Goal: Task Accomplishment & Management: Complete application form

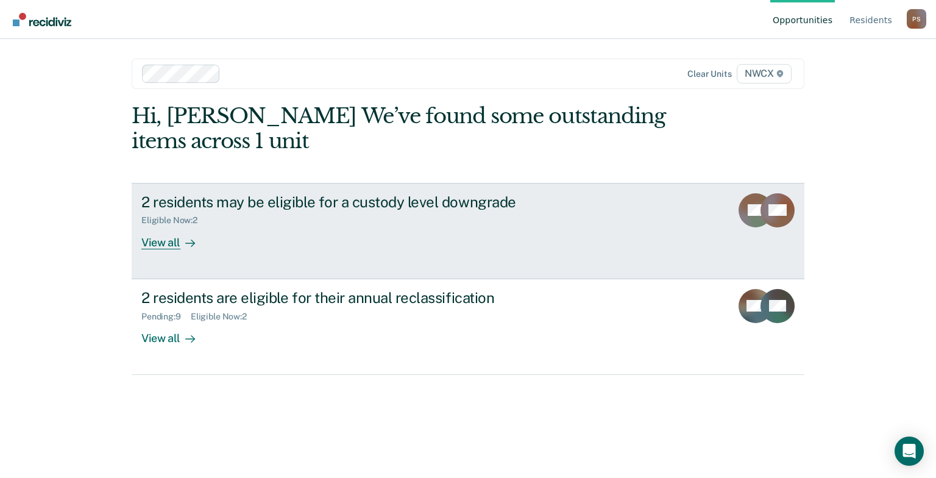
click at [180, 219] on div "Eligible Now : 2" at bounding box center [174, 220] width 66 height 10
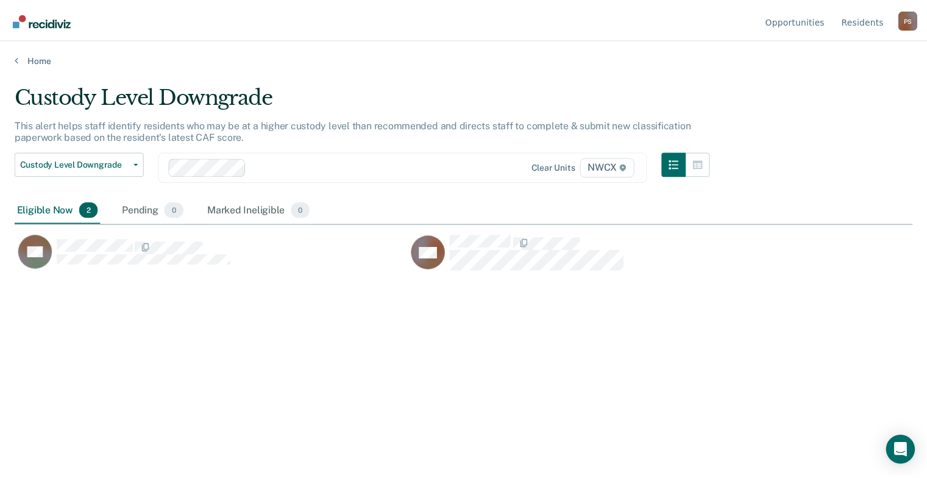
scroll to position [293, 897]
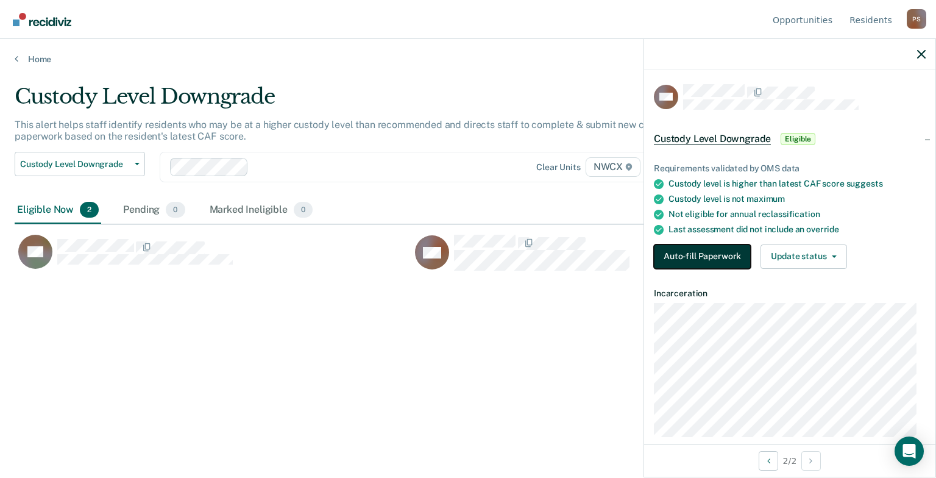
click at [684, 257] on button "Auto-fill Paperwork" at bounding box center [702, 256] width 97 height 24
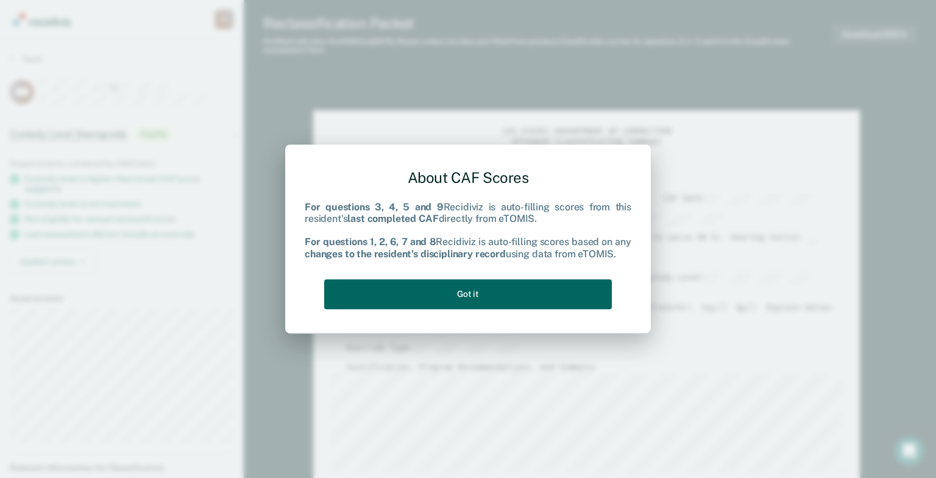
type textarea "x"
click at [548, 302] on button "Got it" at bounding box center [468, 294] width 288 height 30
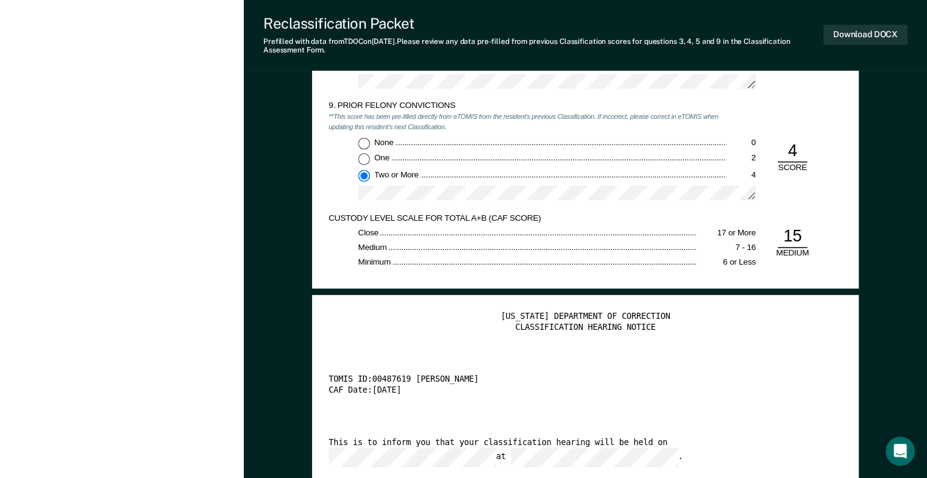
scroll to position [2133, 0]
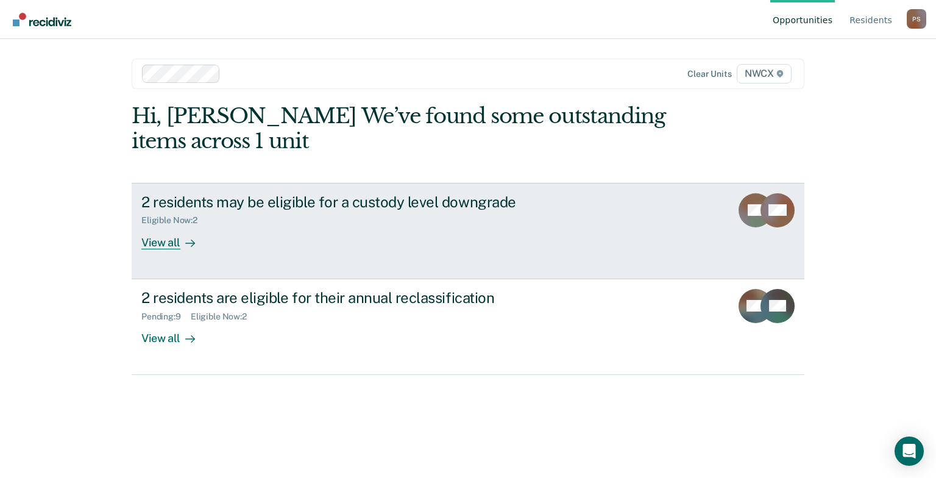
click at [168, 241] on div "View all" at bounding box center [175, 237] width 68 height 24
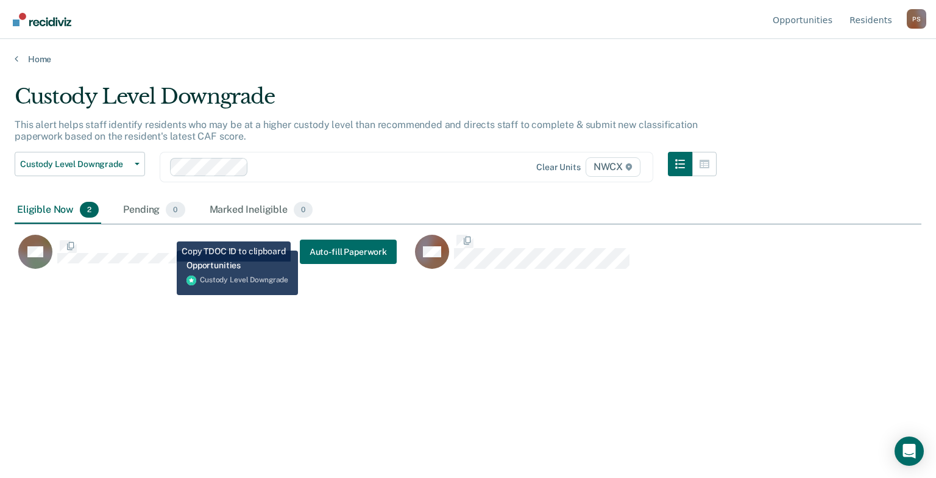
scroll to position [293, 897]
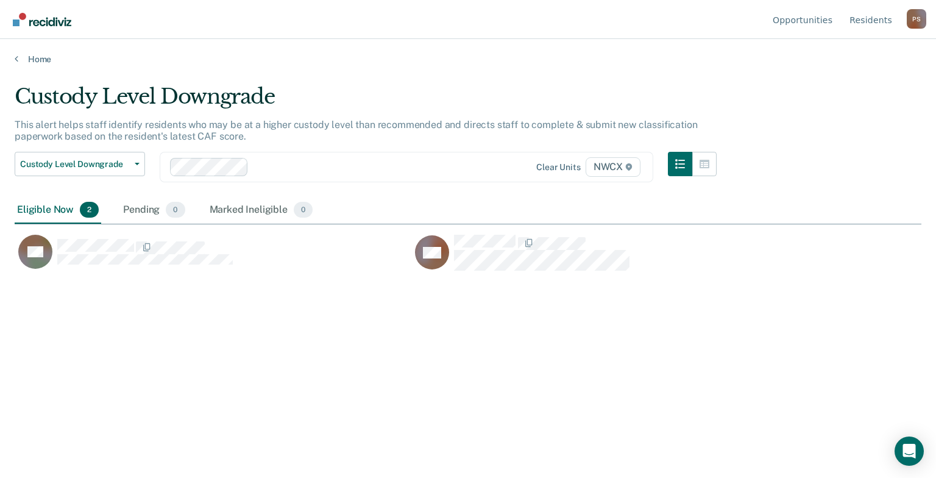
click at [147, 311] on div "Custody Level Downgrade This alert helps staff identify residents who may be at…" at bounding box center [468, 235] width 907 height 302
click at [934, 39] on div "Home" at bounding box center [468, 52] width 936 height 26
click at [30, 55] on link "Home" at bounding box center [468, 59] width 907 height 11
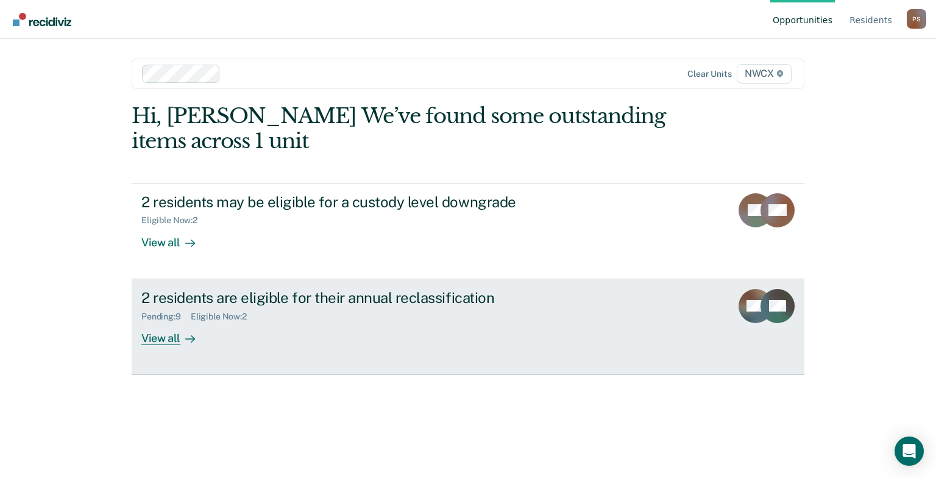
click at [156, 338] on div "View all" at bounding box center [175, 333] width 68 height 24
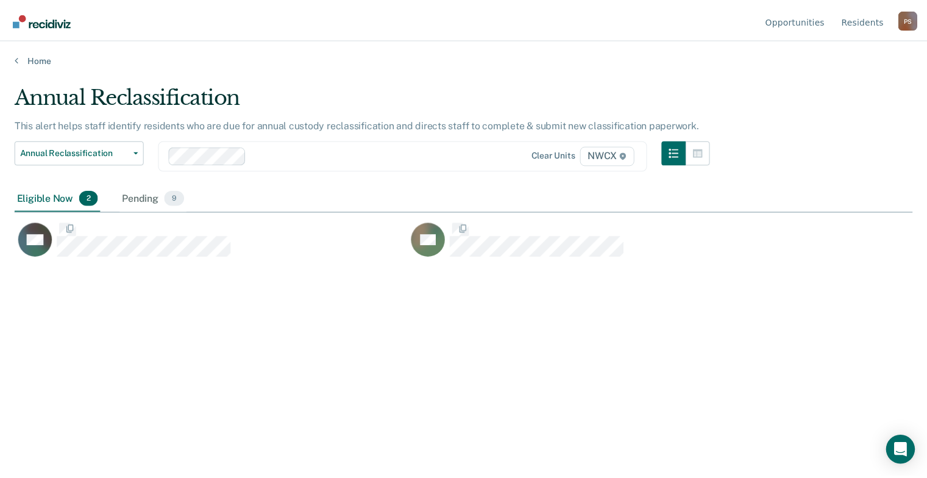
scroll to position [293, 897]
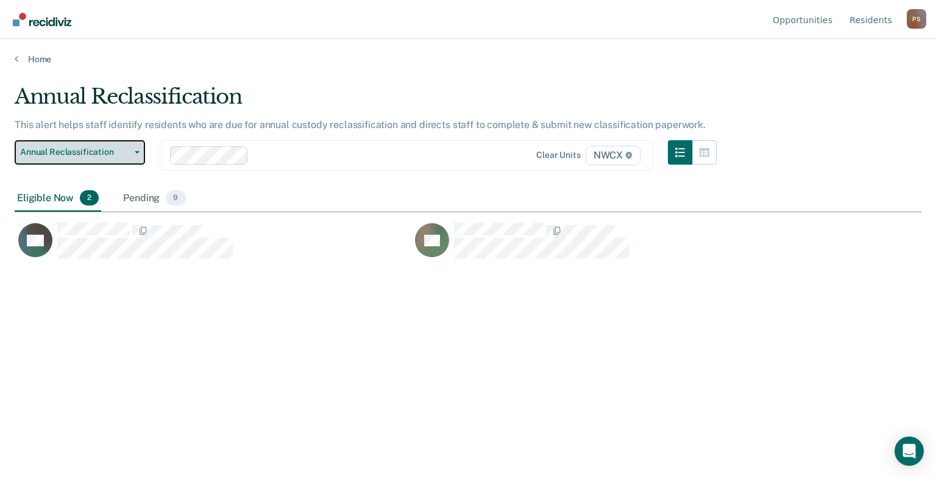
click at [133, 146] on button "Annual Reclassification" at bounding box center [80, 152] width 130 height 24
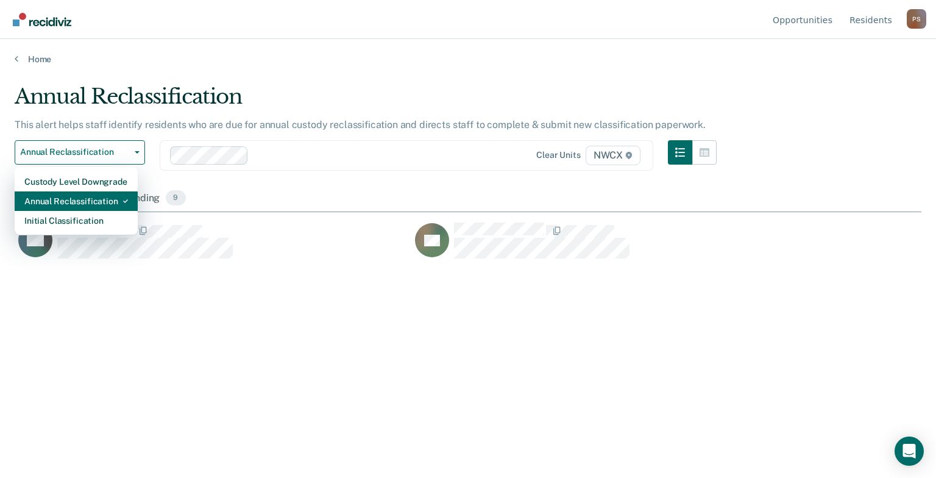
click at [89, 199] on div "Annual Reclassification" at bounding box center [76, 201] width 104 height 20
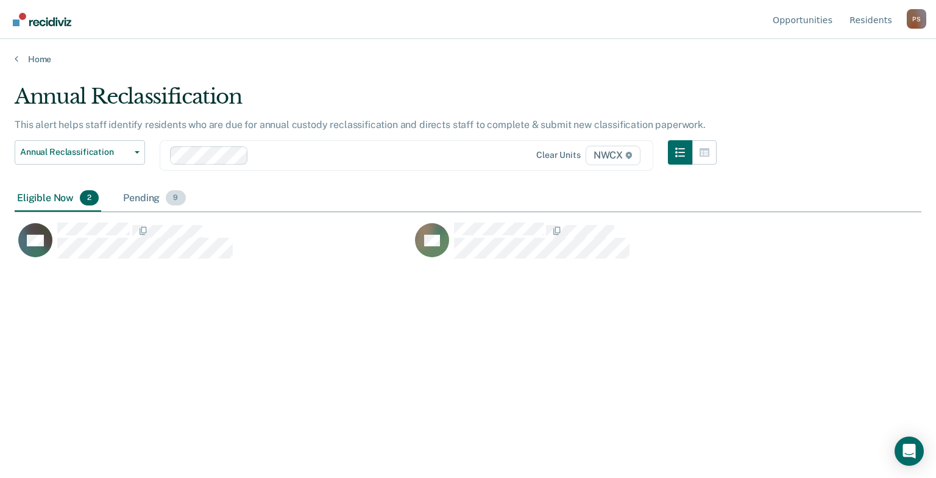
click at [149, 196] on div "Pending 9" at bounding box center [154, 198] width 67 height 27
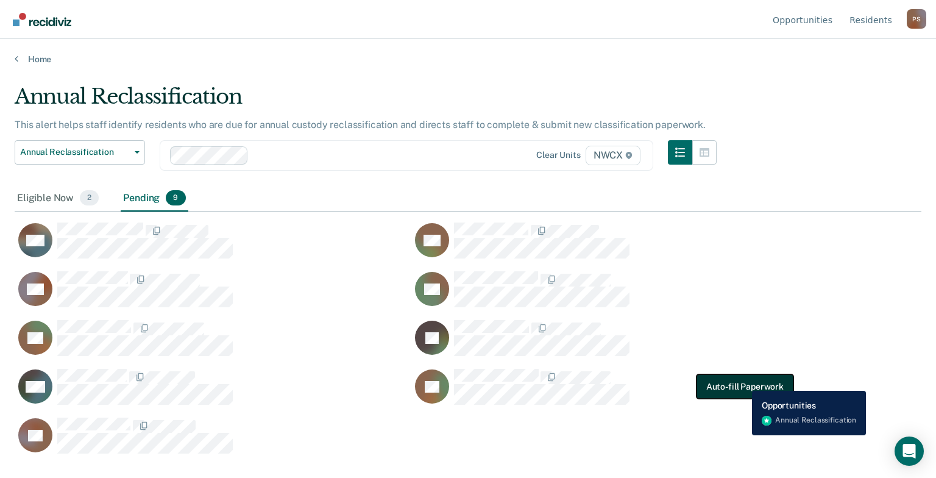
click at [743, 382] on button "Auto-fill Paperwork" at bounding box center [745, 387] width 97 height 24
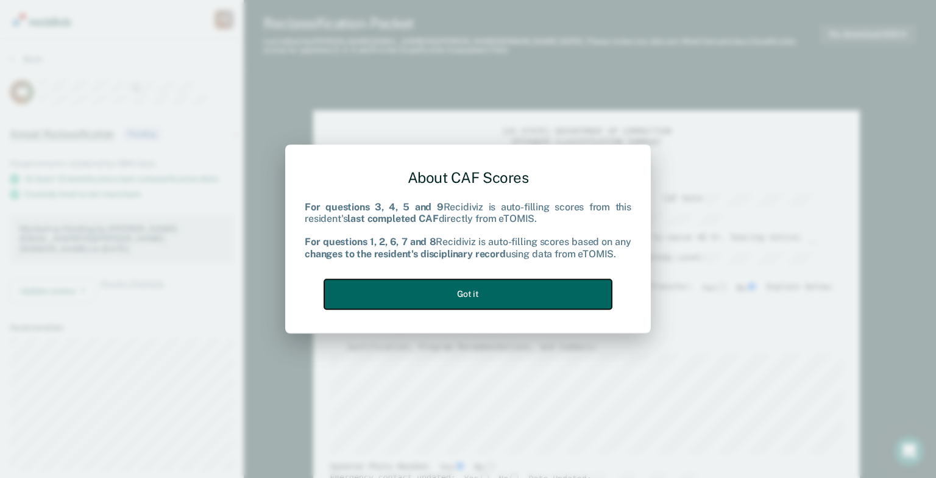
click at [463, 299] on button "Got it" at bounding box center [468, 294] width 288 height 30
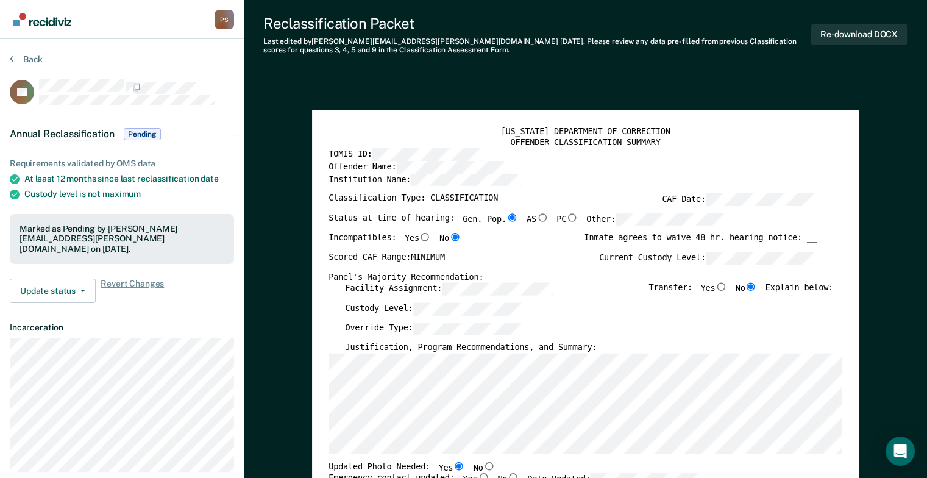
type textarea "x"
radio input "false"
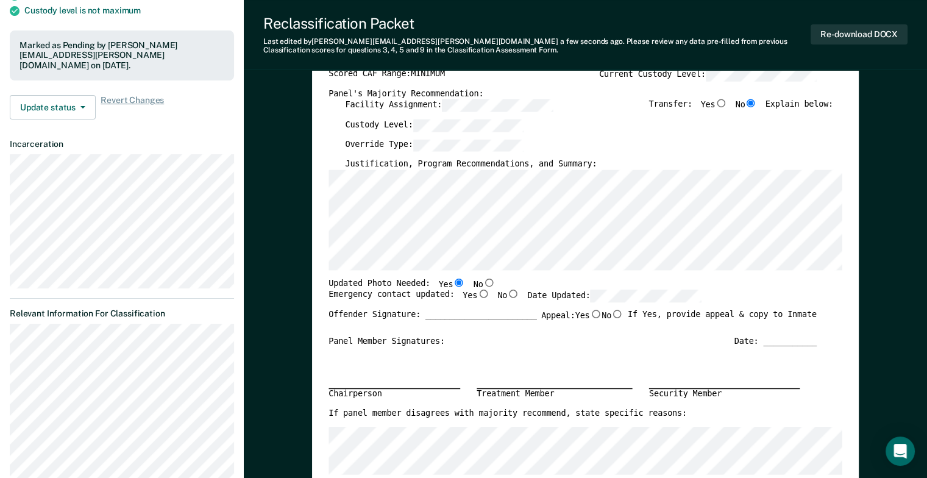
scroll to position [244, 0]
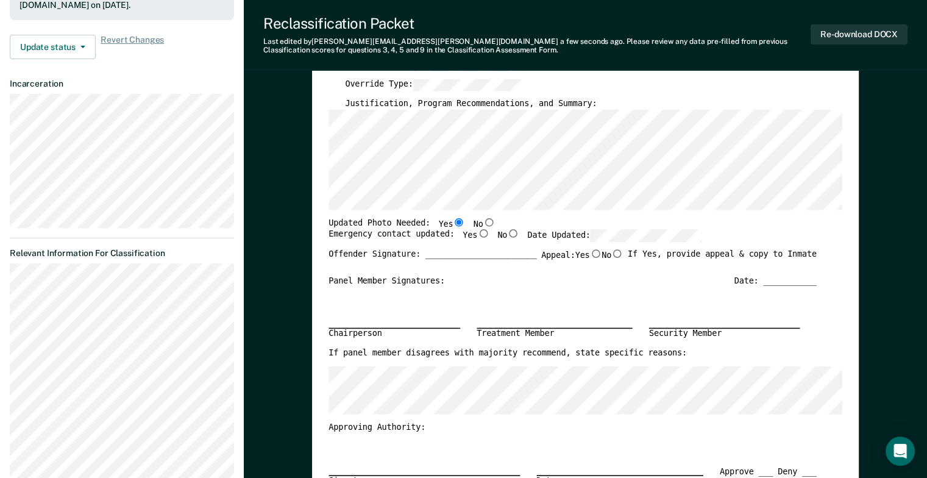
click at [477, 234] on input "Yes" at bounding box center [483, 233] width 12 height 9
type textarea "x"
radio input "true"
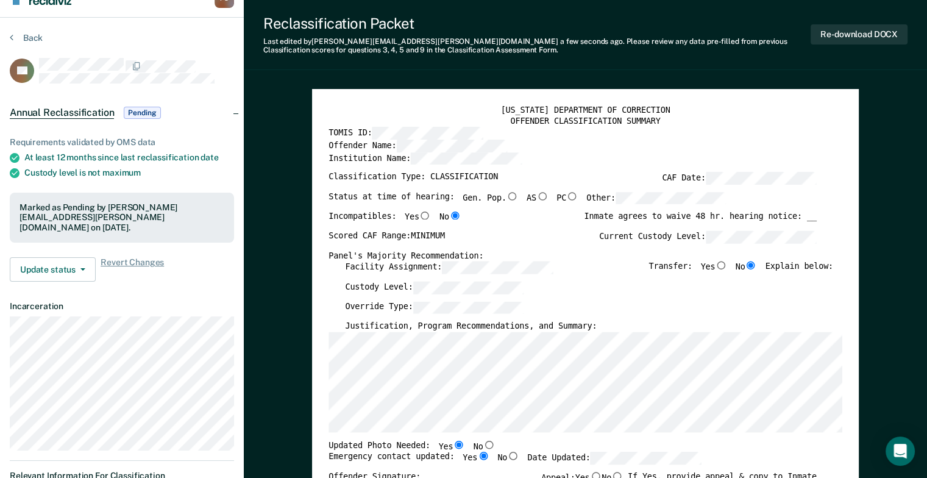
scroll to position [0, 0]
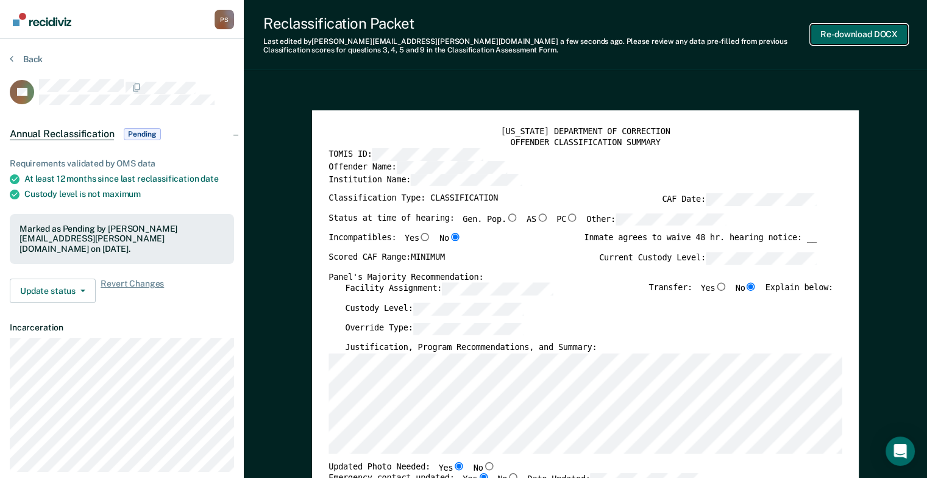
click at [849, 31] on button "Re-download DOCX" at bounding box center [859, 34] width 97 height 20
type textarea "x"
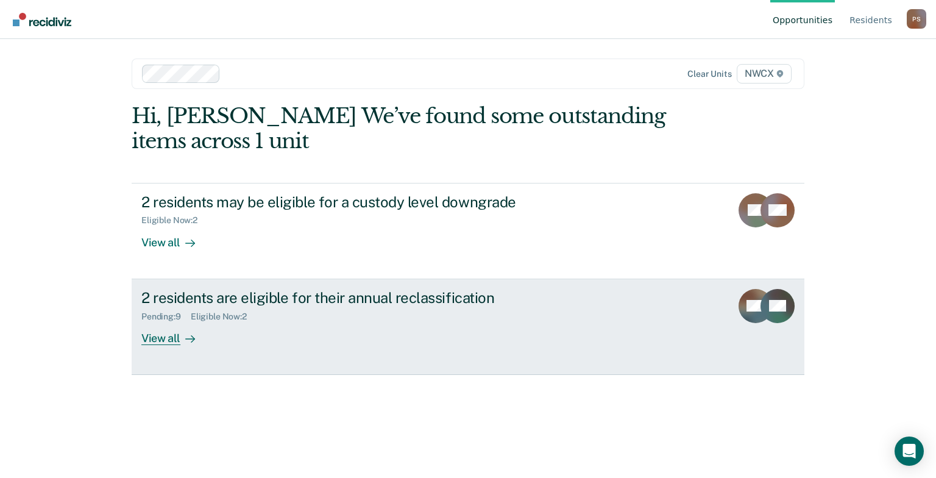
click at [154, 341] on div "View all" at bounding box center [175, 333] width 68 height 24
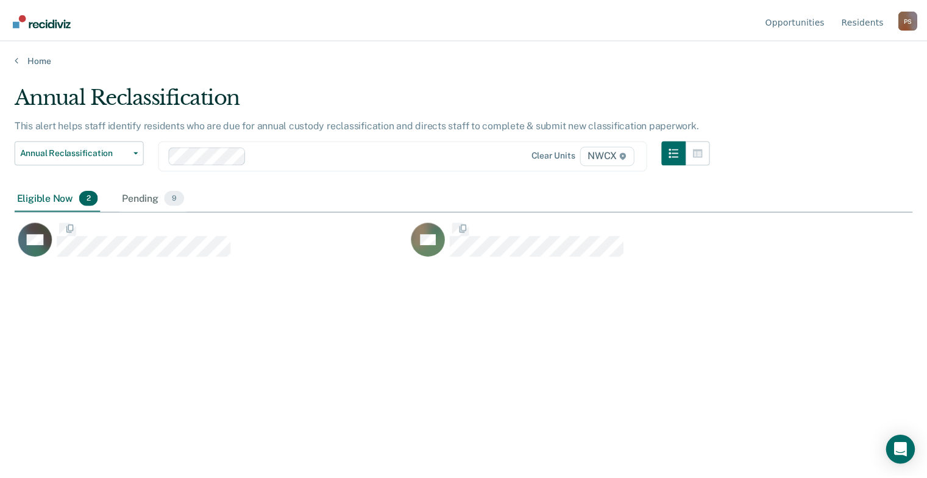
scroll to position [10, 10]
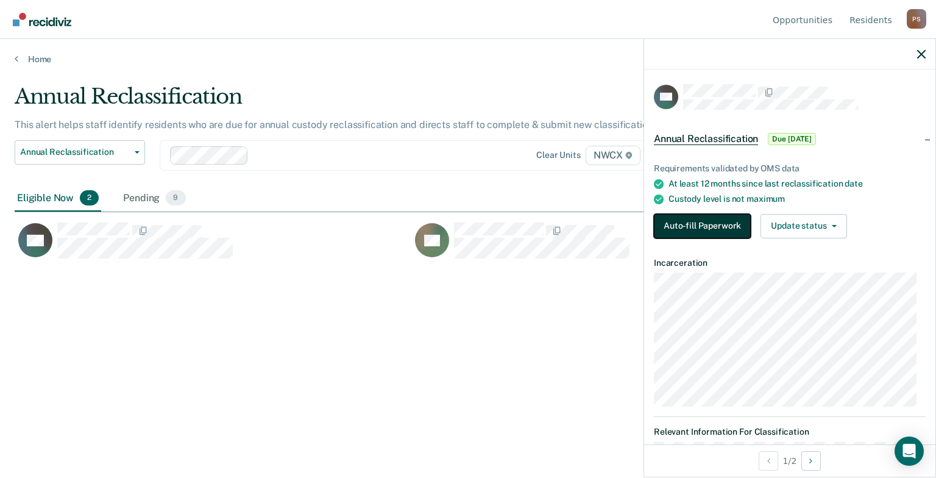
click at [665, 224] on button "Auto-fill Paperwork" at bounding box center [702, 226] width 97 height 24
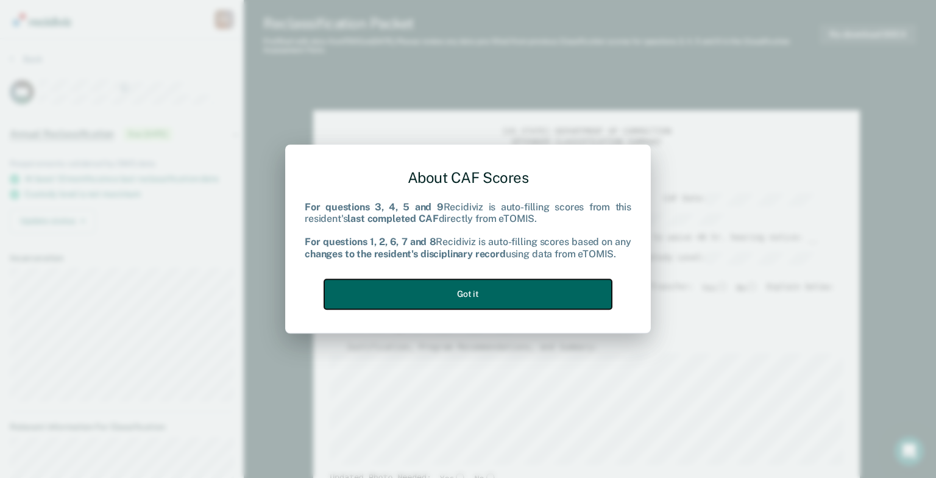
click at [490, 295] on button "Got it" at bounding box center [468, 294] width 288 height 30
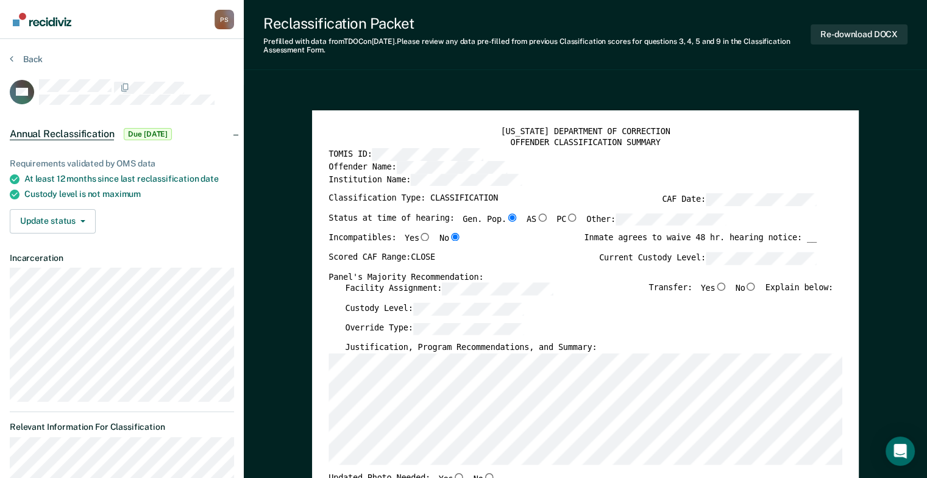
type textarea "x"
radio input "false"
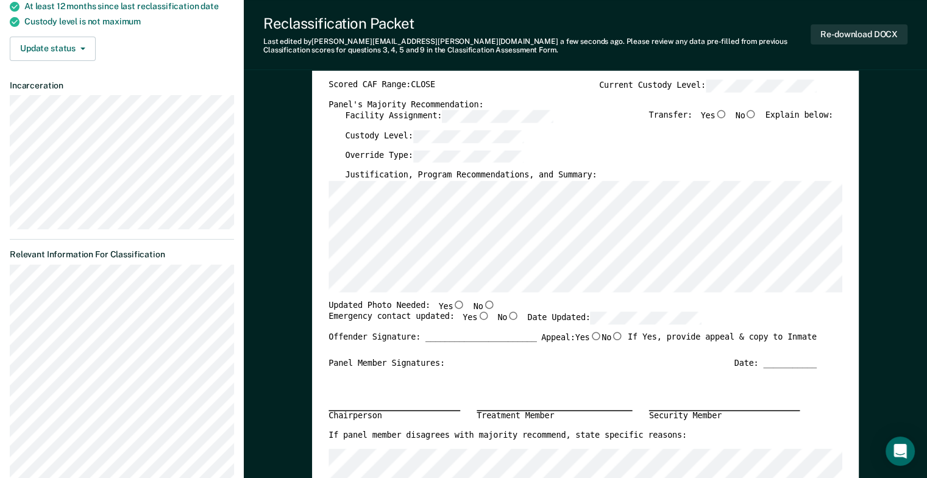
scroll to position [24, 0]
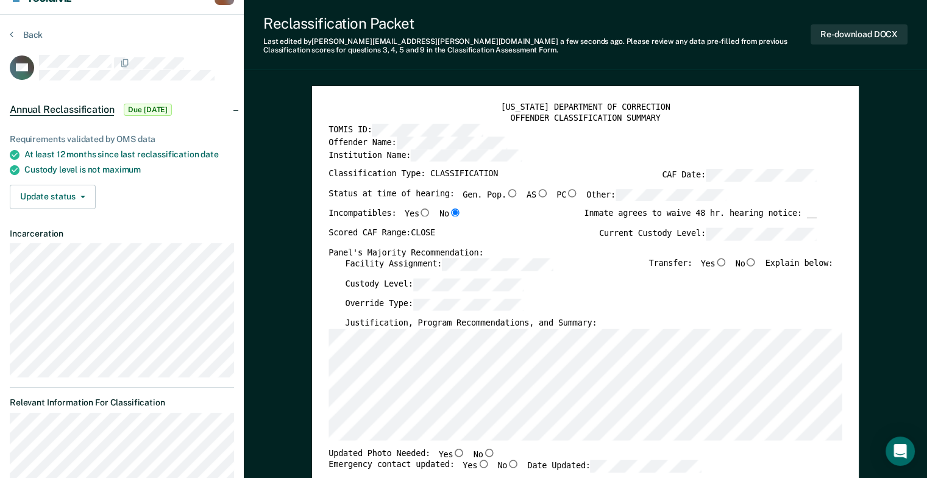
click at [754, 260] on input "No" at bounding box center [751, 262] width 12 height 9
type textarea "x"
radio input "true"
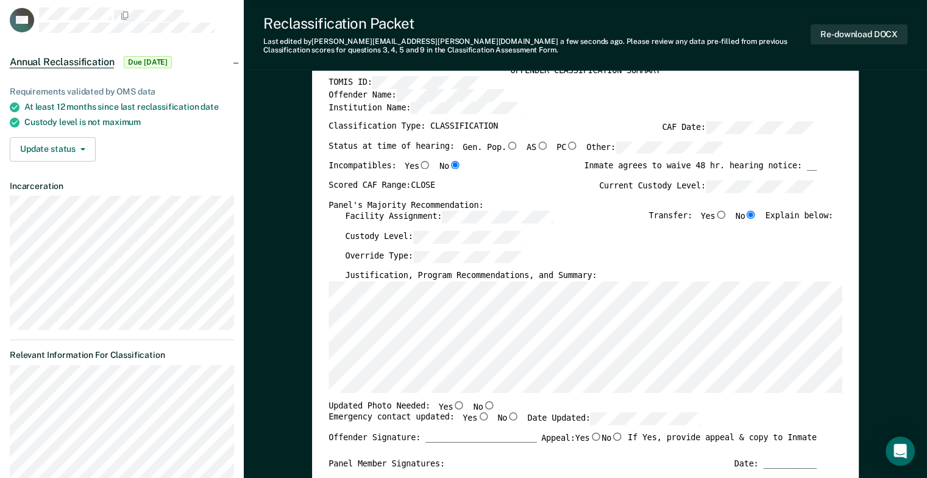
scroll to position [146, 0]
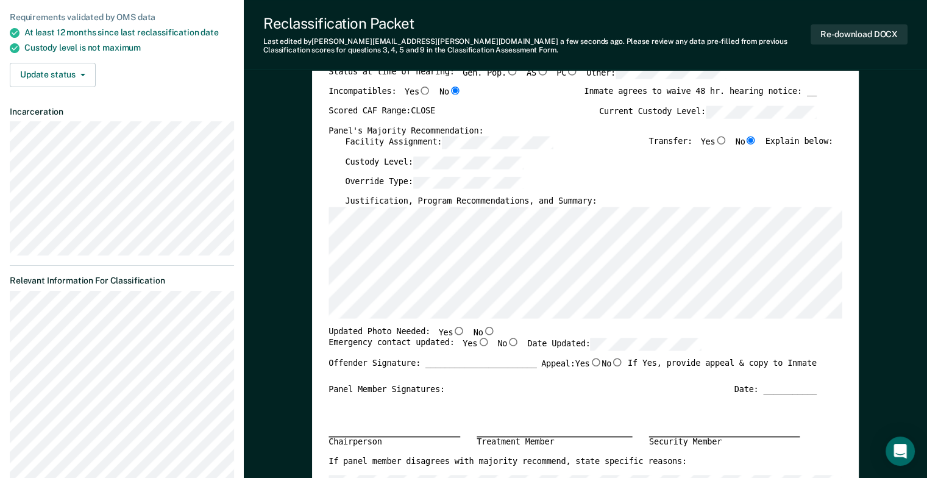
click at [453, 331] on input "Yes" at bounding box center [459, 330] width 12 height 9
type textarea "x"
radio input "true"
click at [477, 343] on input "Yes" at bounding box center [483, 342] width 12 height 9
type textarea "x"
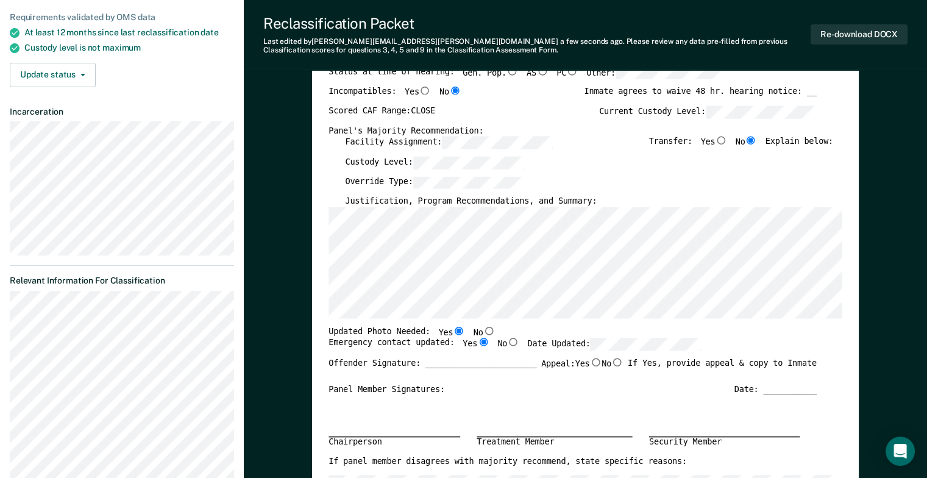
radio input "true"
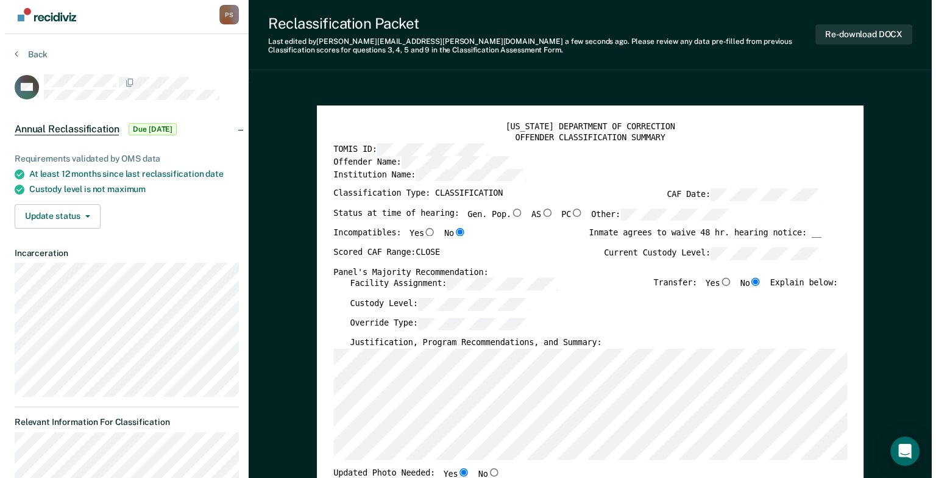
scroll to position [0, 0]
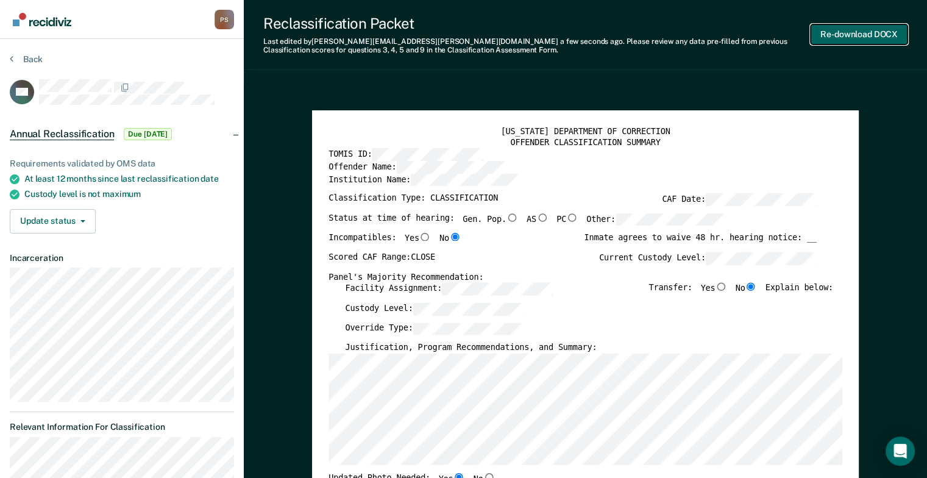
click at [856, 33] on button "Re-download DOCX" at bounding box center [859, 34] width 97 height 20
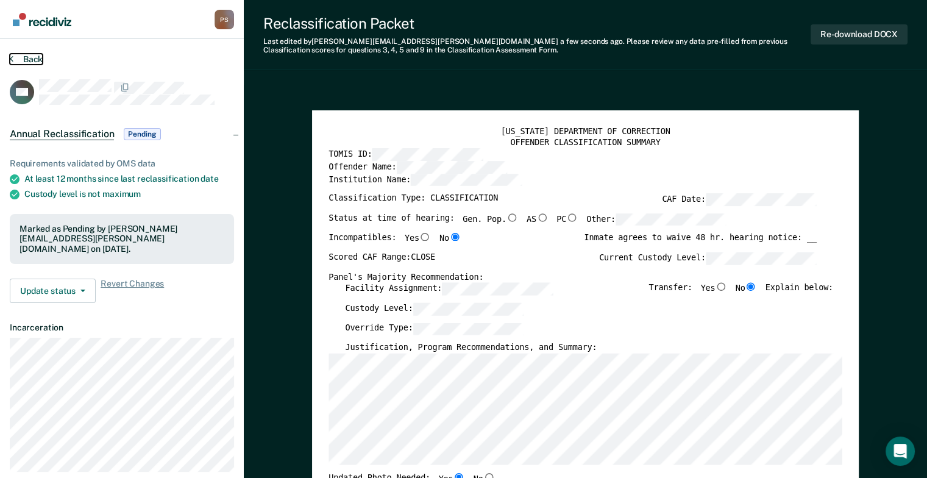
click at [16, 60] on button "Back" at bounding box center [26, 59] width 33 height 11
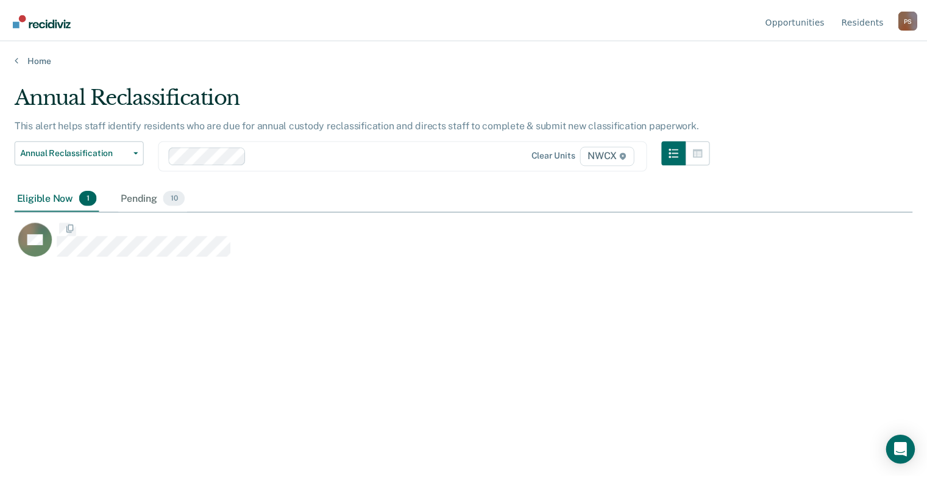
scroll to position [293, 897]
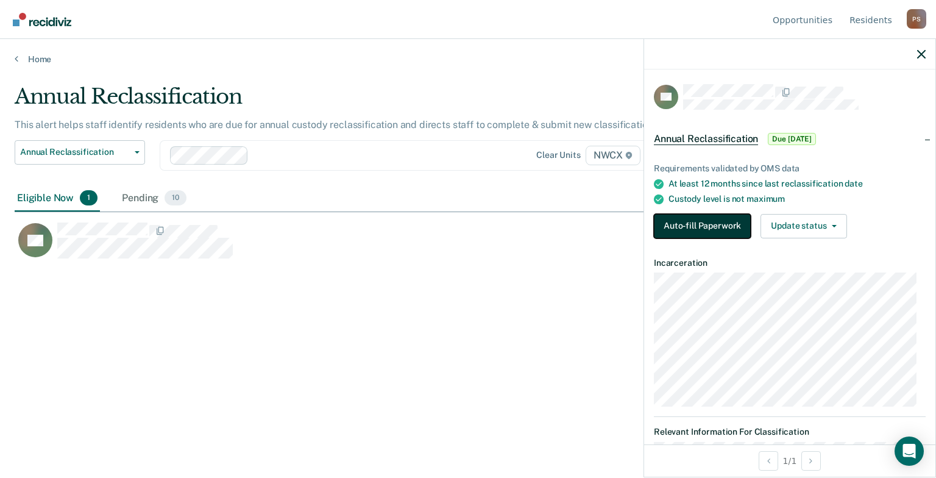
click at [692, 223] on button "Auto-fill Paperwork" at bounding box center [702, 226] width 97 height 24
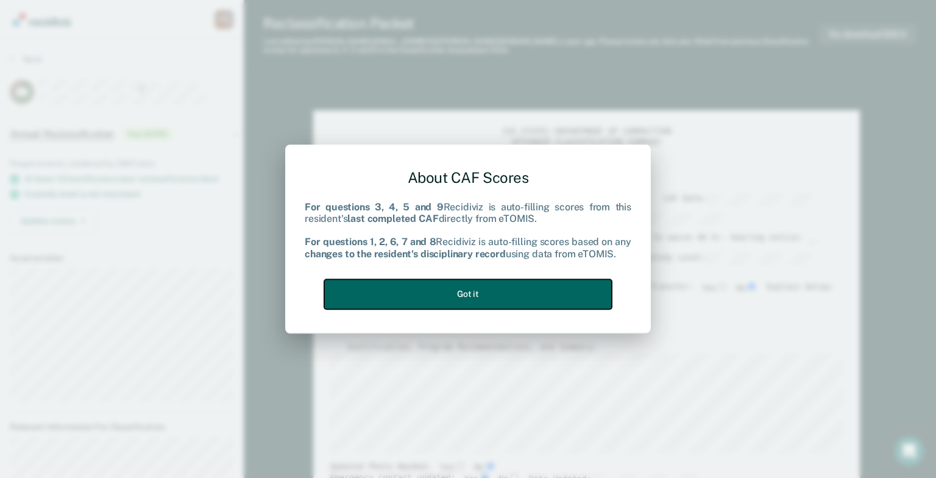
click at [433, 293] on button "Got it" at bounding box center [468, 294] width 288 height 30
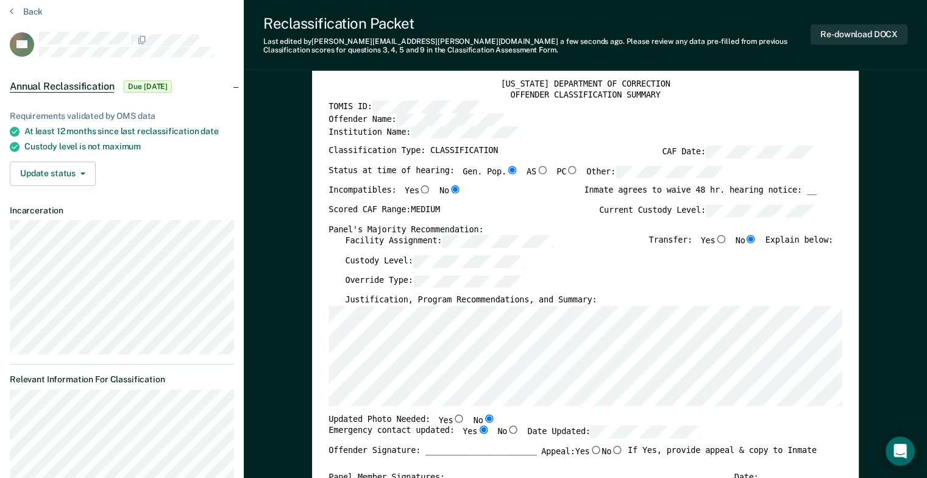
scroll to position [61, 0]
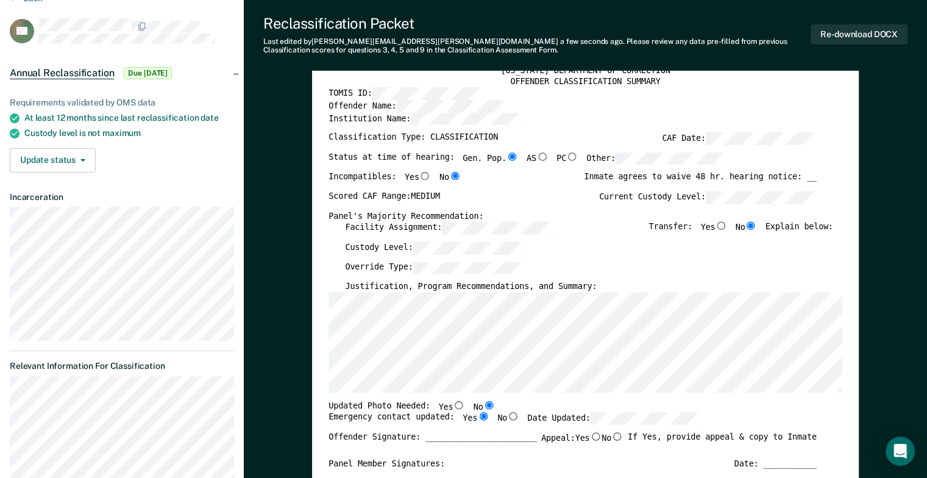
click at [453, 403] on input "Yes" at bounding box center [459, 404] width 12 height 9
type textarea "x"
radio input "true"
radio input "false"
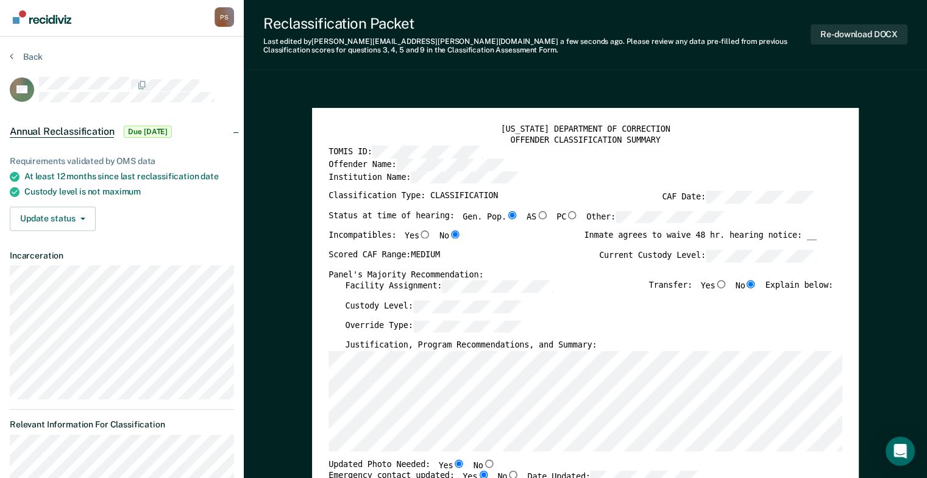
scroll to position [0, 0]
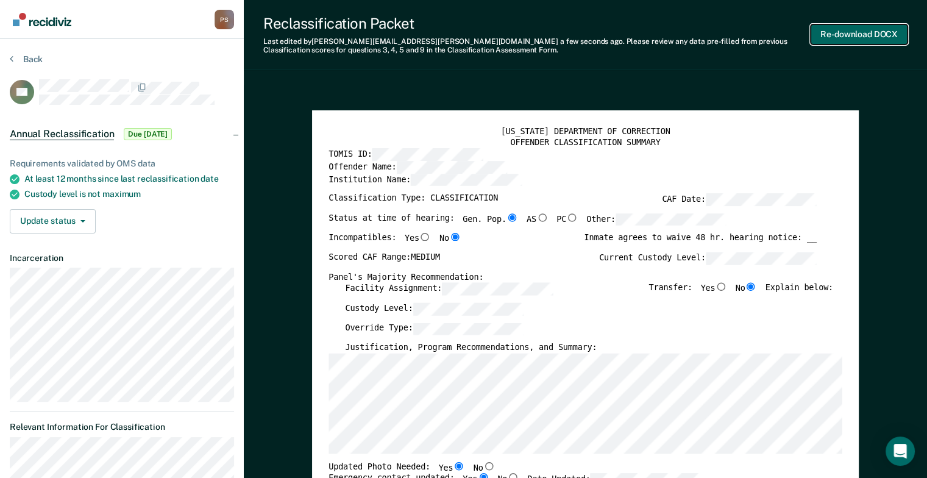
click at [875, 32] on button "Re-download DOCX" at bounding box center [859, 34] width 97 height 20
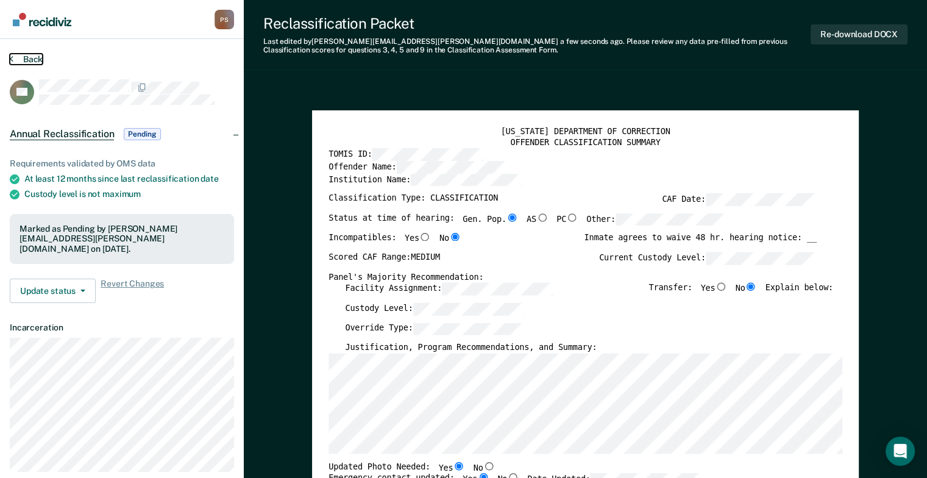
click at [10, 58] on icon at bounding box center [12, 59] width 4 height 10
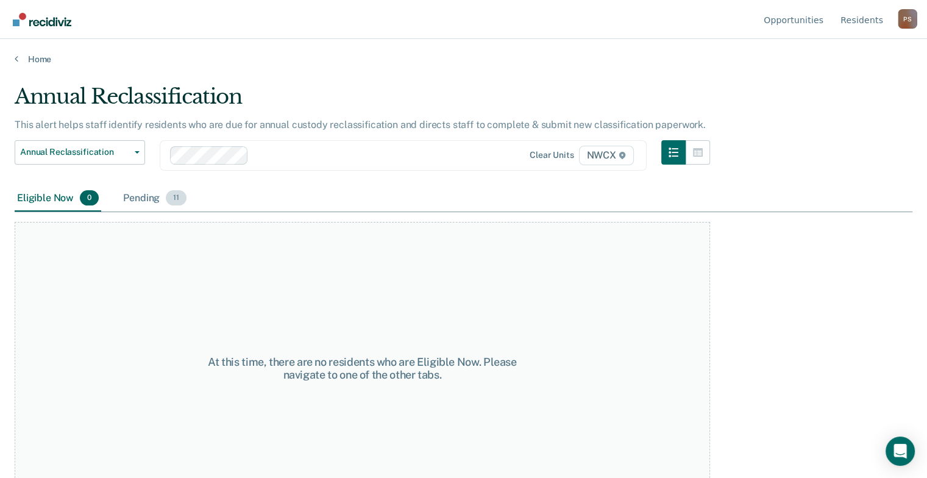
click at [136, 195] on div "Pending 11" at bounding box center [155, 198] width 68 height 27
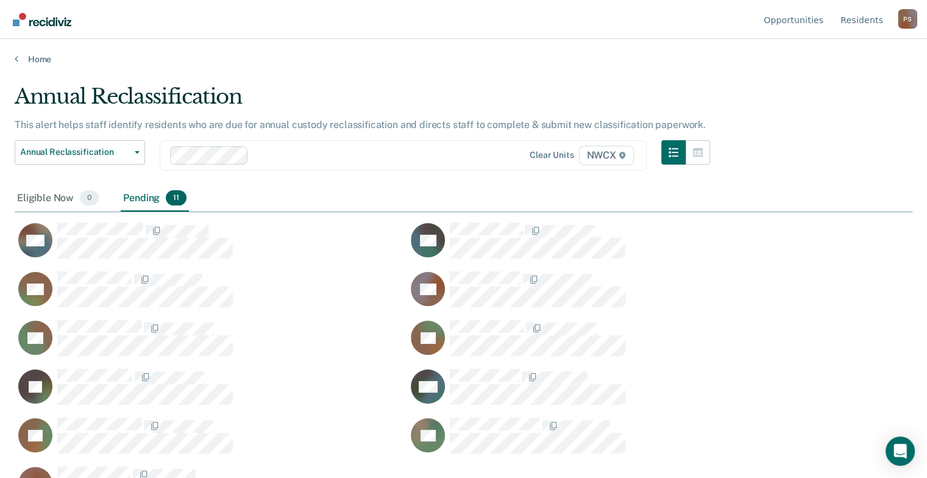
scroll to position [293, 888]
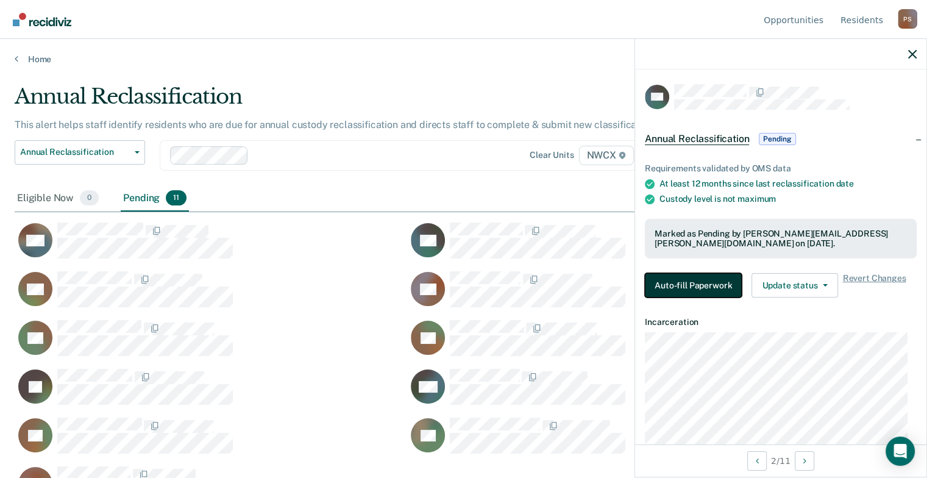
click at [700, 286] on button "Auto-fill Paperwork" at bounding box center [693, 285] width 97 height 24
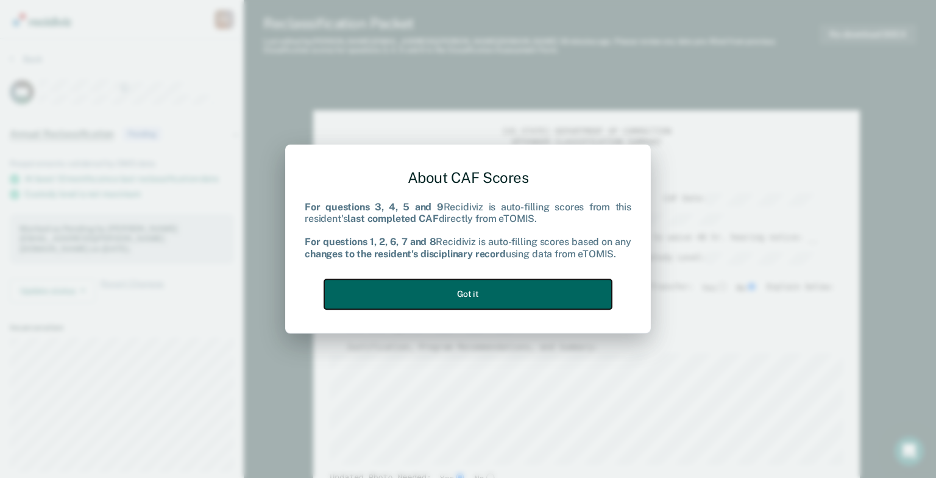
click at [497, 291] on button "Got it" at bounding box center [468, 294] width 288 height 30
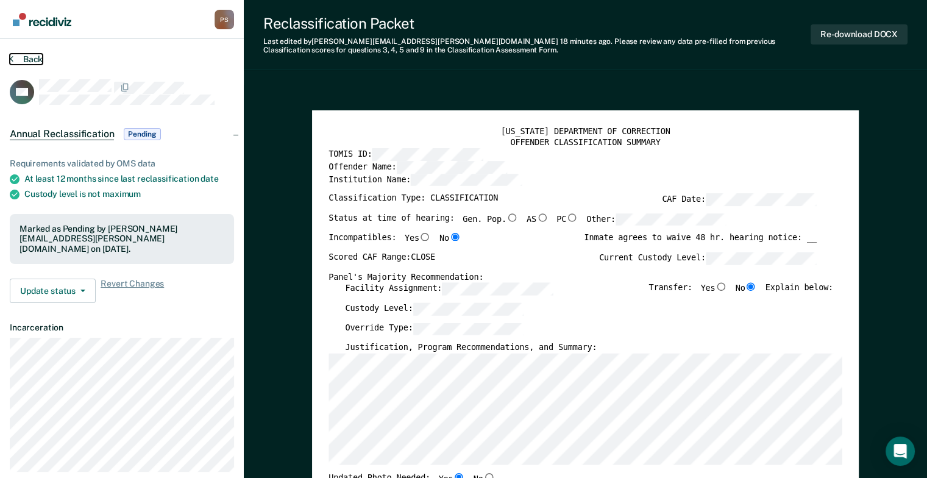
click at [12, 58] on icon at bounding box center [12, 59] width 4 height 10
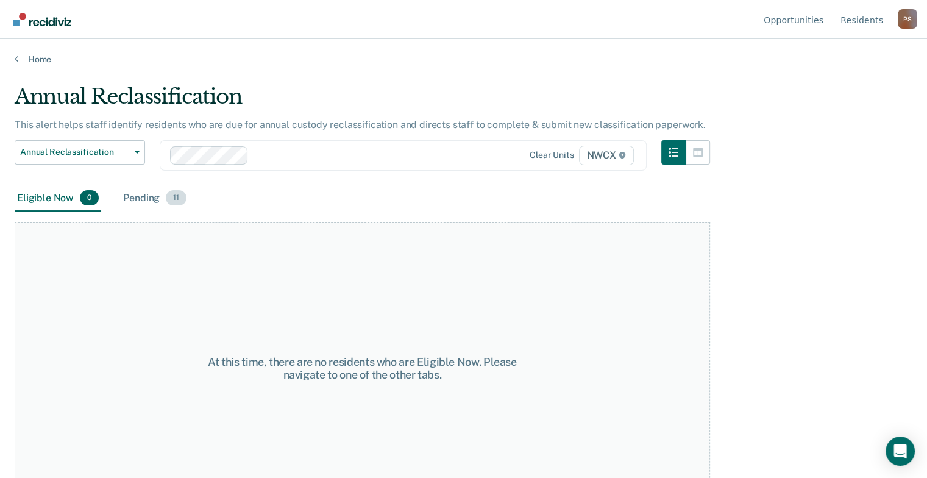
click at [175, 197] on span "11" at bounding box center [176, 198] width 21 height 16
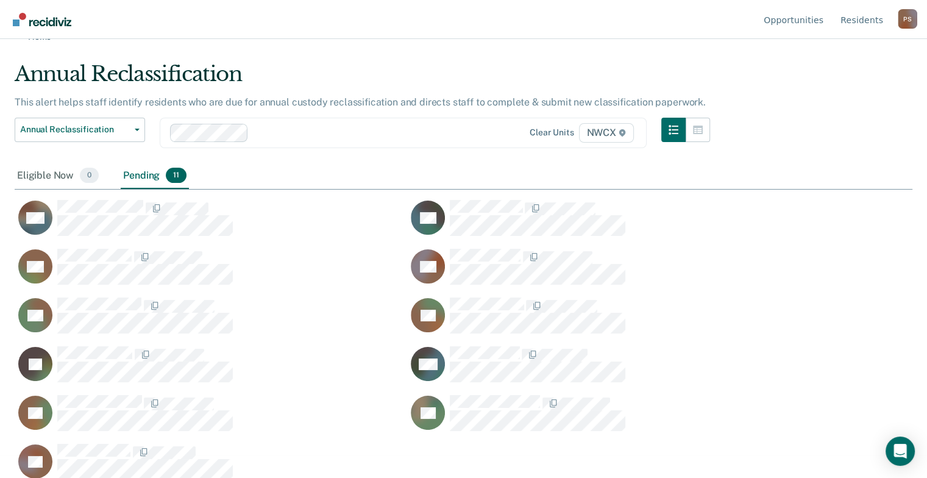
scroll to position [35, 0]
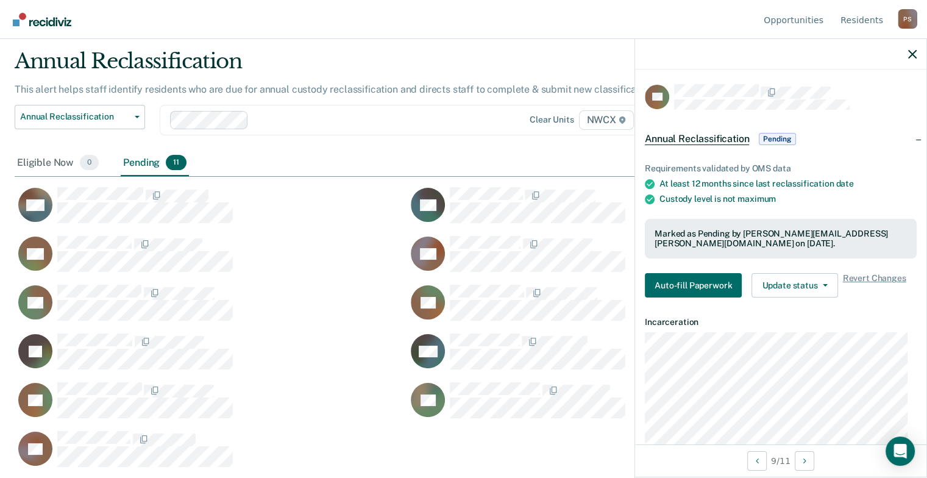
click at [695, 252] on div "Marked as Pending by [PERSON_NAME][EMAIL_ADDRESS][PERSON_NAME][DOMAIN_NAME] on …" at bounding box center [781, 239] width 272 height 40
click at [698, 290] on button "Auto-fill Paperwork" at bounding box center [693, 285] width 97 height 24
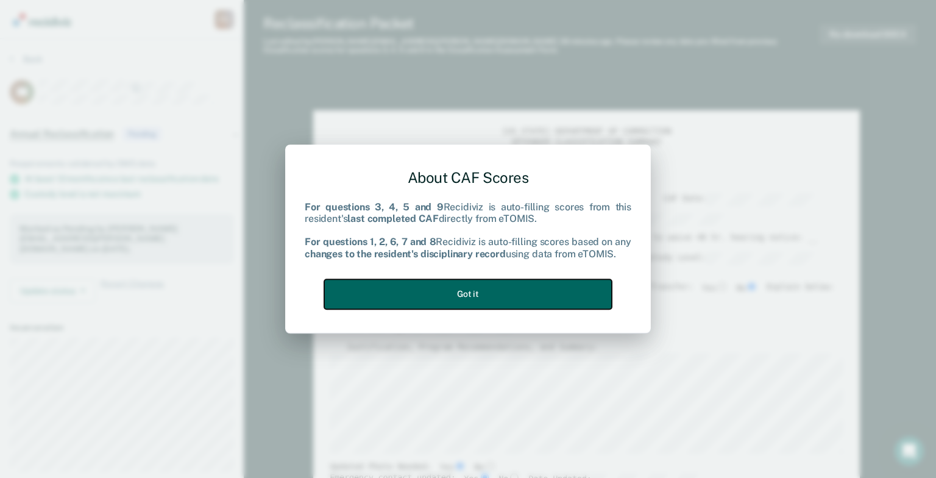
click at [498, 297] on button "Got it" at bounding box center [468, 294] width 288 height 30
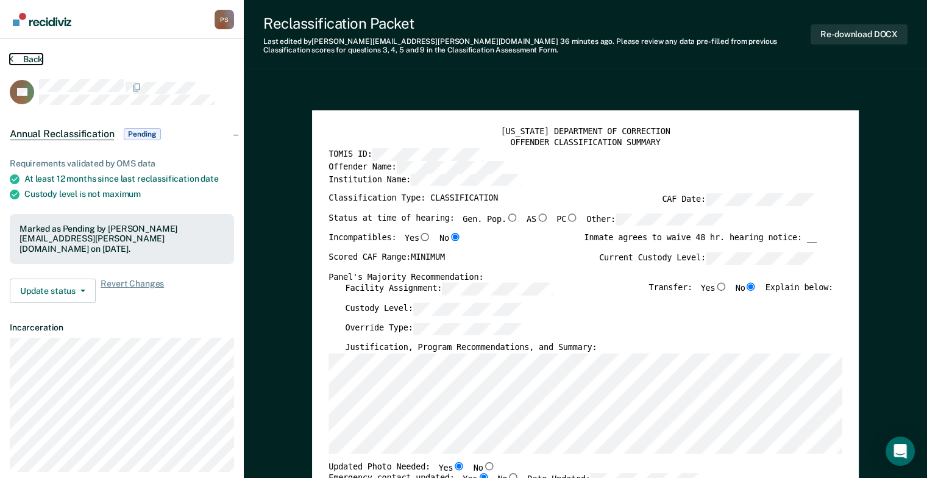
click at [22, 55] on button "Back" at bounding box center [26, 59] width 33 height 11
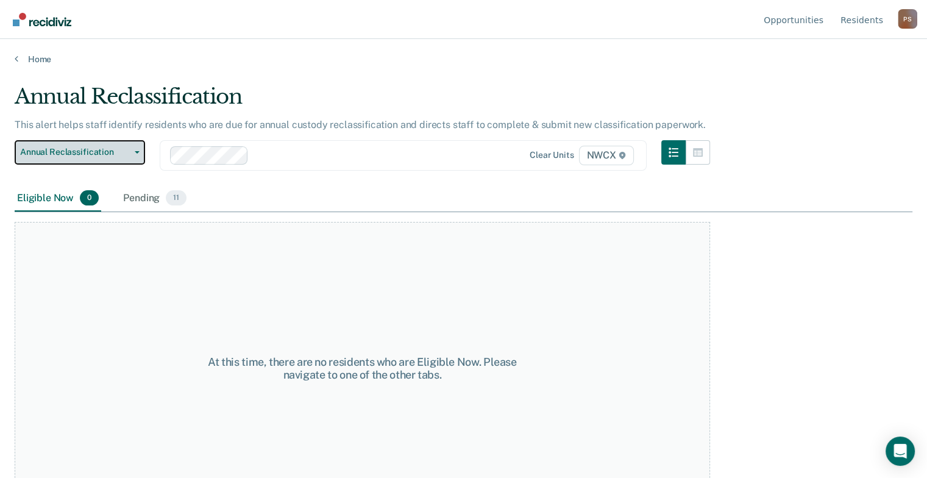
click at [137, 148] on button "Annual Reclassification" at bounding box center [80, 152] width 130 height 24
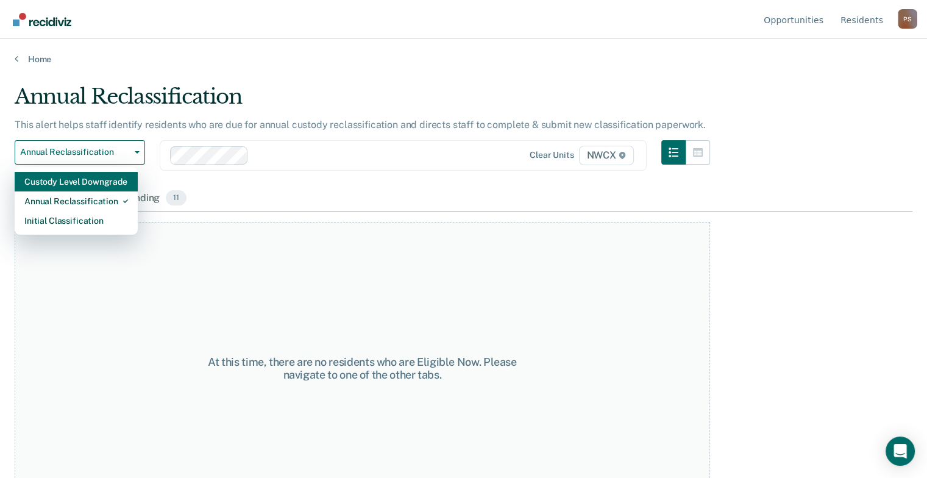
click at [115, 180] on div "Custody Level Downgrade" at bounding box center [76, 182] width 104 height 20
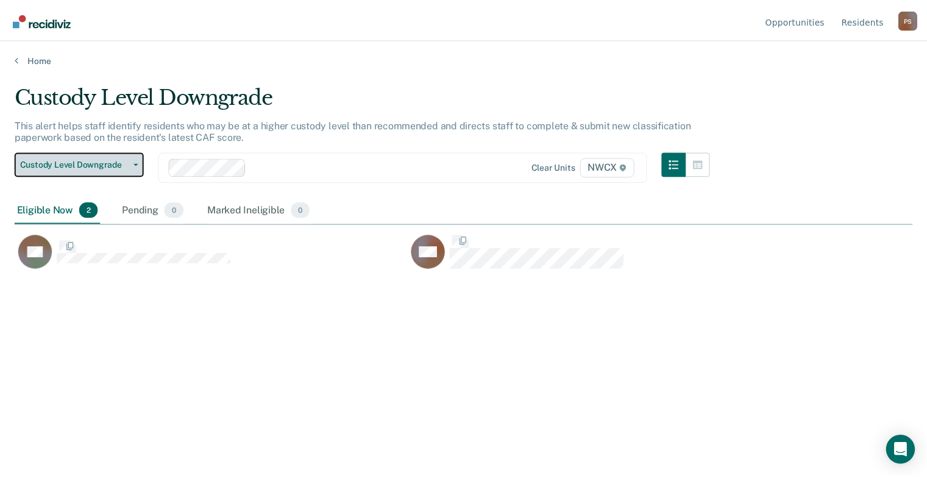
scroll to position [293, 897]
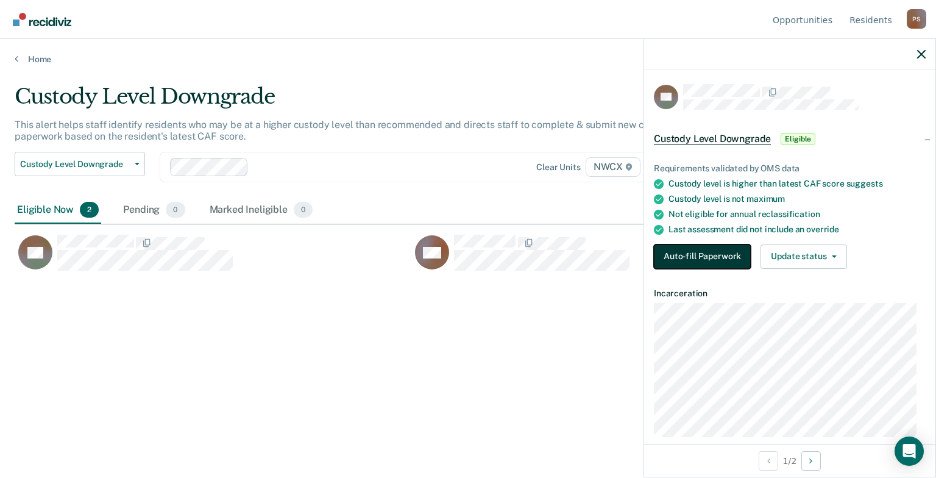
click at [700, 253] on button "Auto-fill Paperwork" at bounding box center [702, 256] width 97 height 24
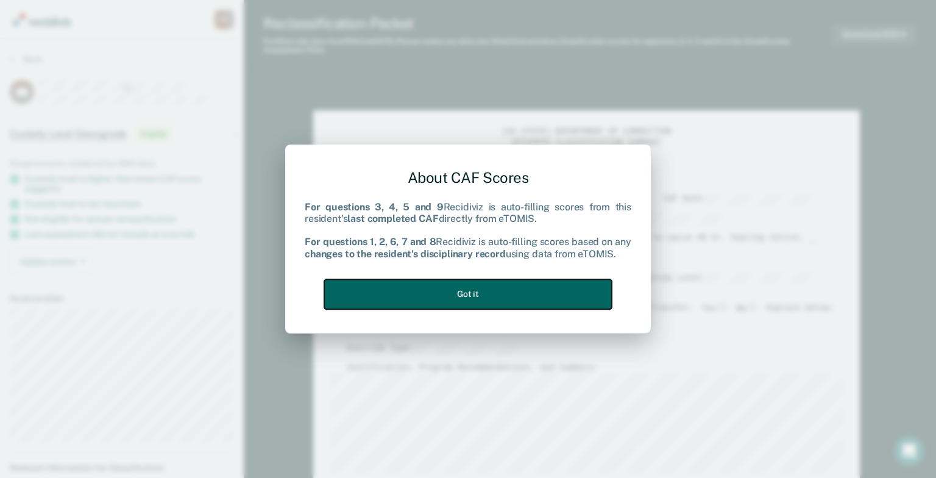
click at [525, 283] on button "Got it" at bounding box center [468, 294] width 288 height 30
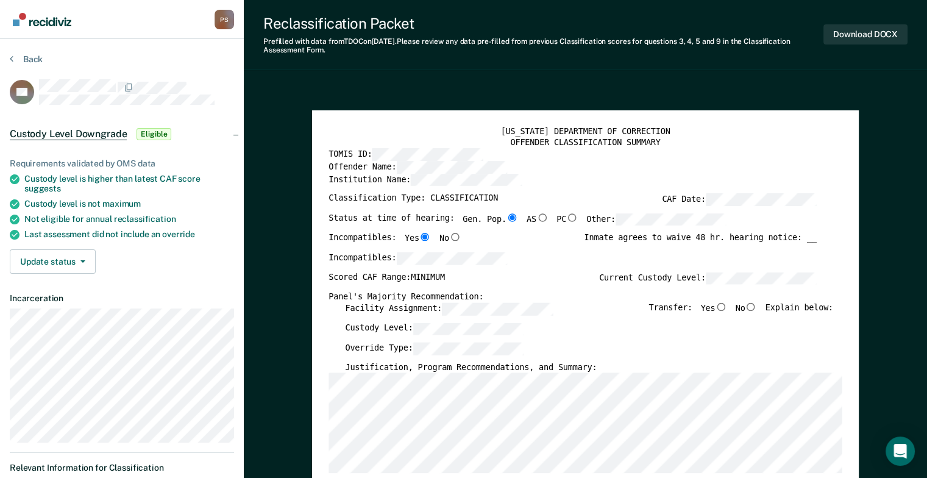
type textarea "x"
radio input "false"
click at [757, 305] on input "No" at bounding box center [751, 306] width 12 height 9
type textarea "x"
radio input "true"
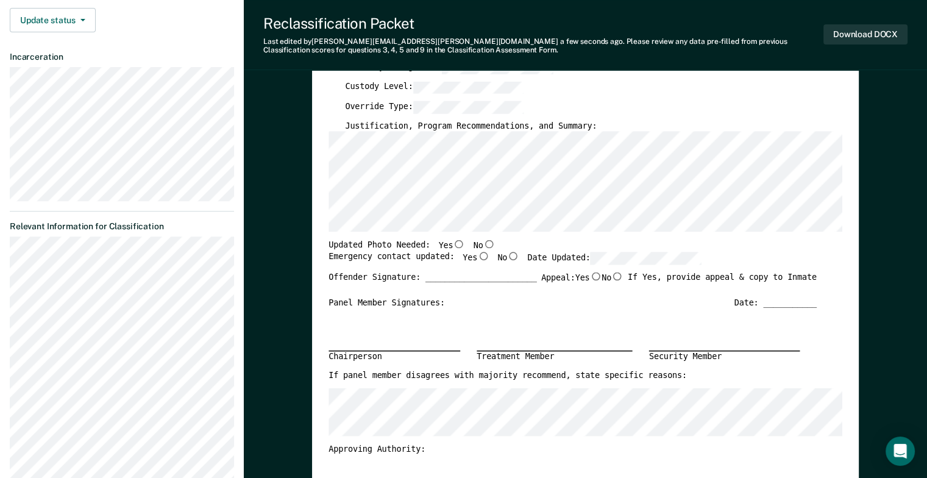
scroll to position [236, 0]
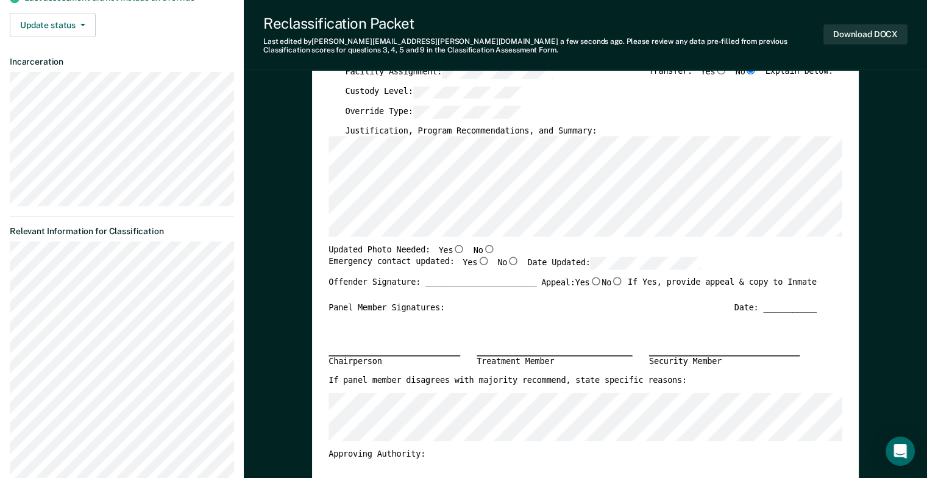
click at [453, 247] on input "Yes" at bounding box center [459, 249] width 12 height 9
type textarea "x"
radio input "true"
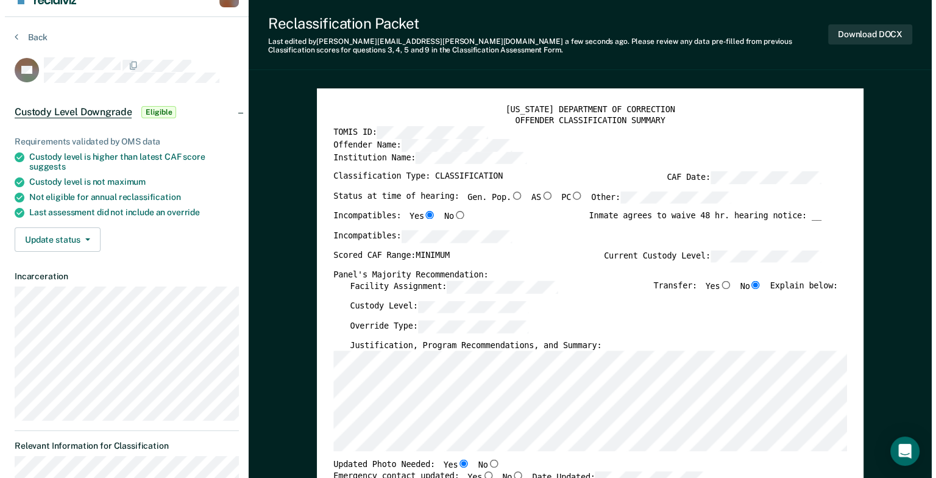
scroll to position [0, 0]
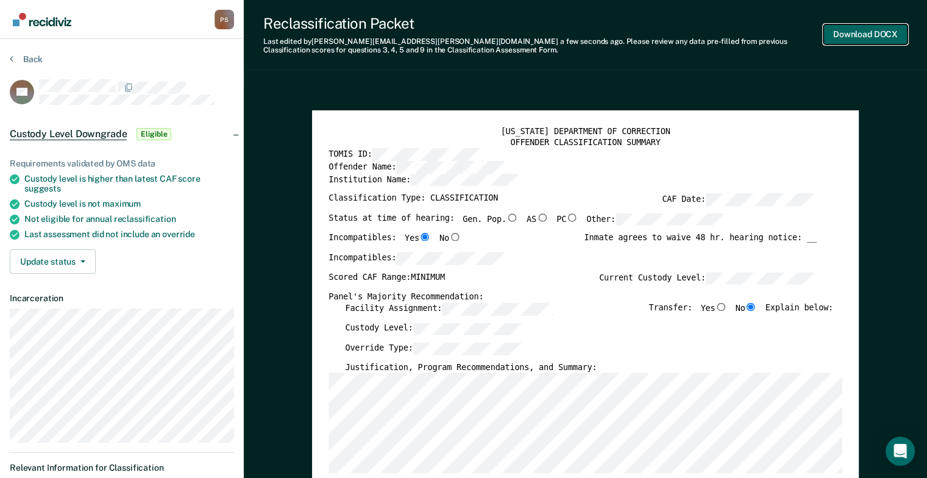
click at [849, 35] on button "Download DOCX" at bounding box center [865, 34] width 84 height 20
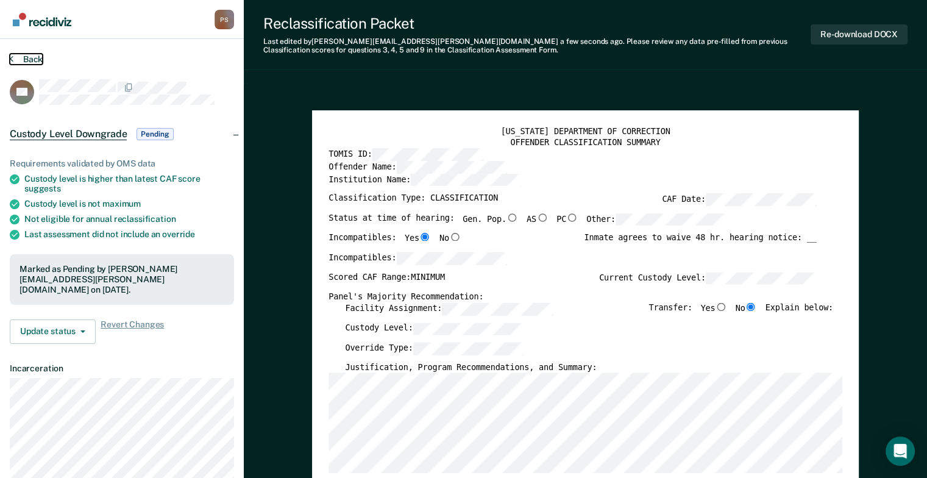
click at [12, 61] on icon at bounding box center [12, 59] width 4 height 10
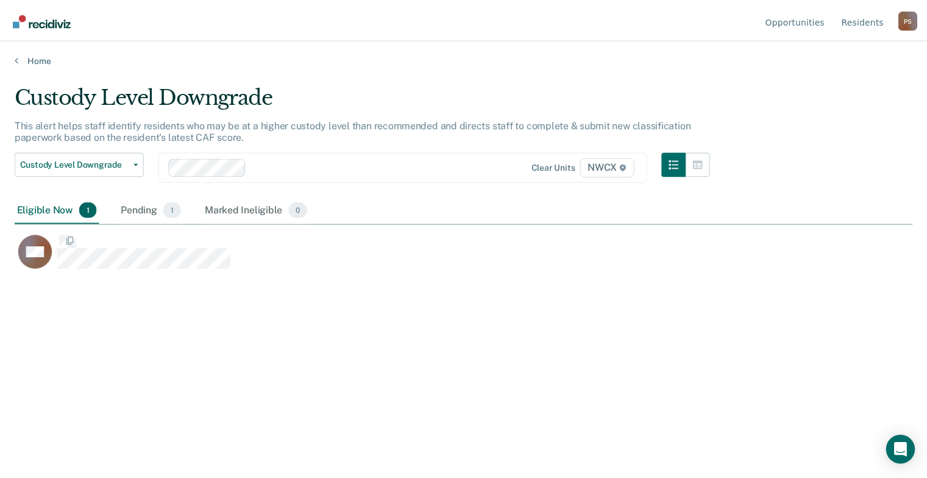
scroll to position [293, 897]
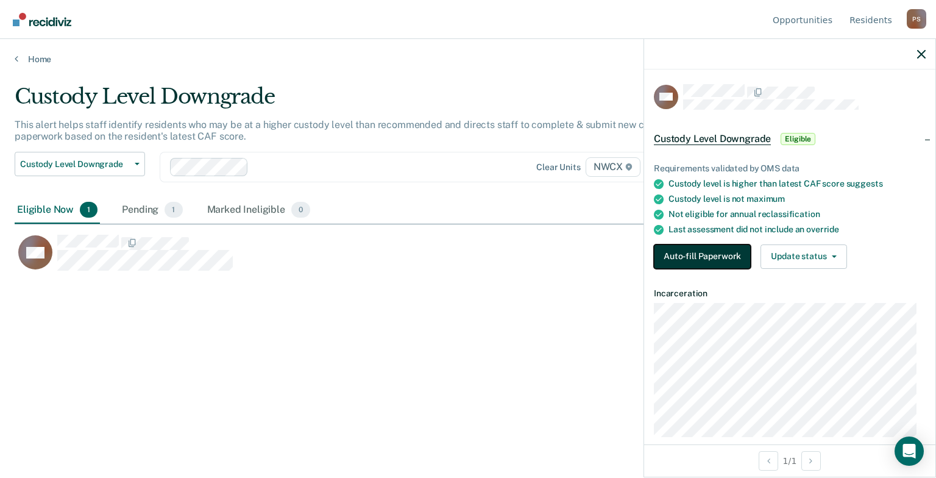
click at [712, 249] on button "Auto-fill Paperwork" at bounding box center [702, 256] width 97 height 24
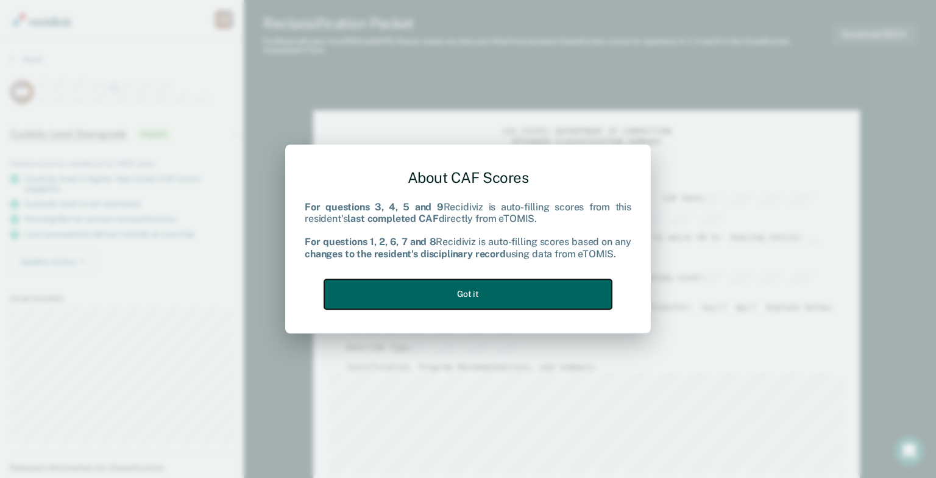
click at [511, 284] on button "Got it" at bounding box center [468, 294] width 288 height 30
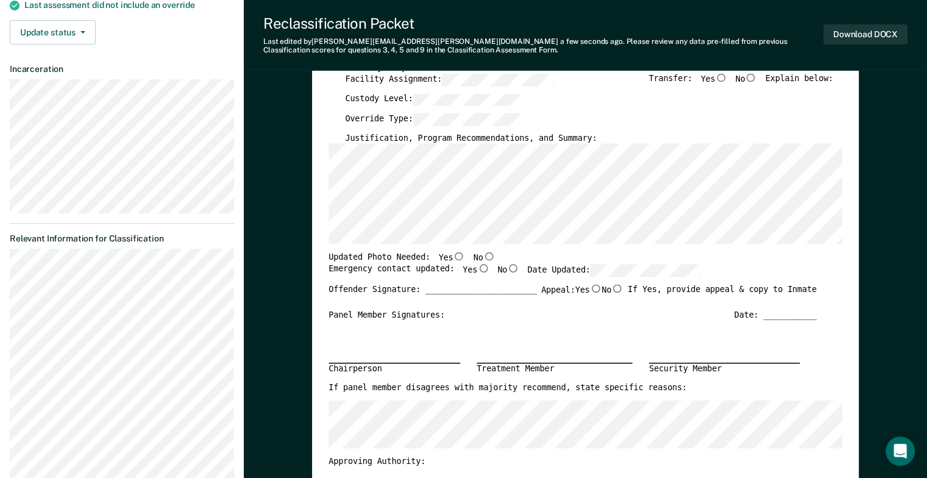
scroll to position [244, 0]
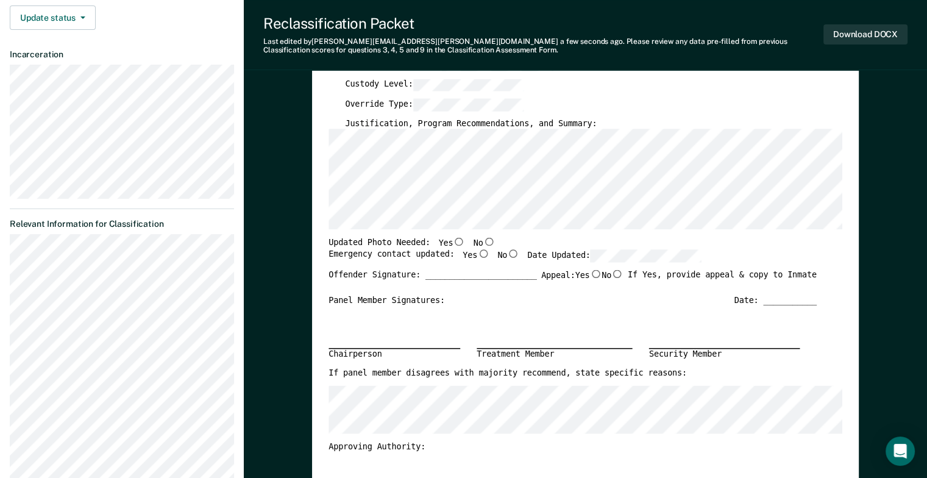
click at [453, 241] on input "Yes" at bounding box center [459, 242] width 12 height 9
type textarea "x"
radio input "true"
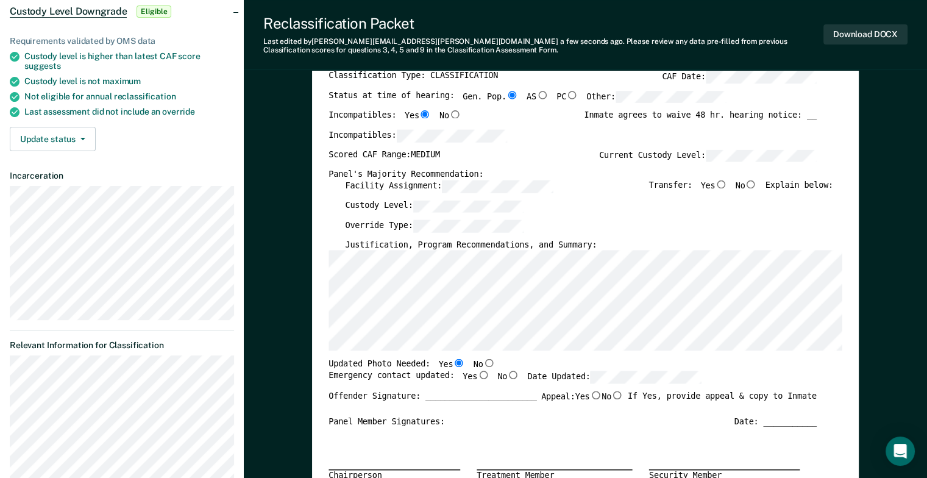
scroll to position [0, 0]
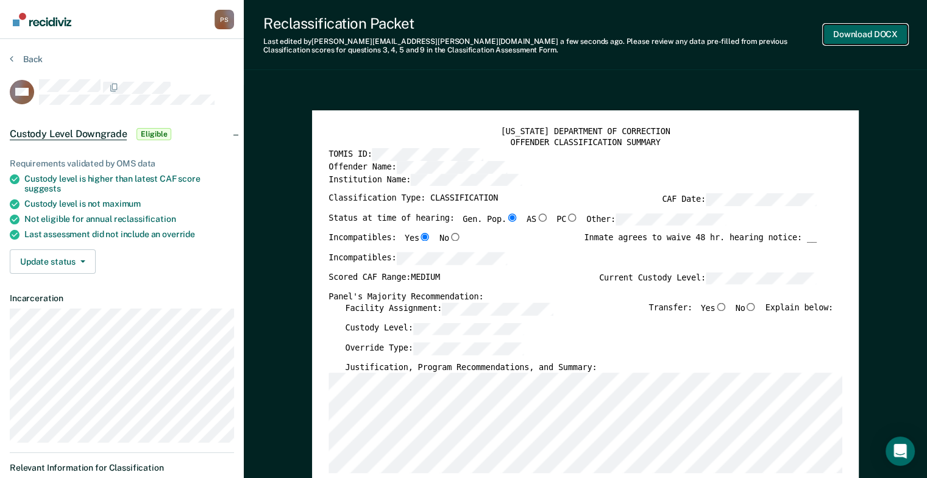
click at [840, 34] on button "Download DOCX" at bounding box center [865, 34] width 84 height 20
type textarea "x"
